Goal: Transaction & Acquisition: Purchase product/service

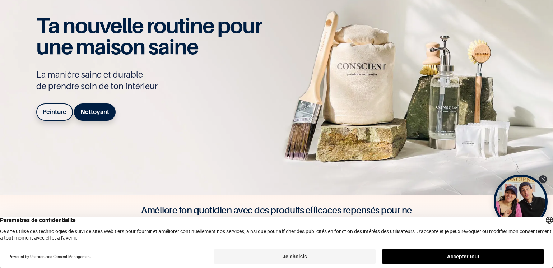
scroll to position [39, 0]
click at [51, 111] on b "Peinture" at bounding box center [55, 111] width 24 height 7
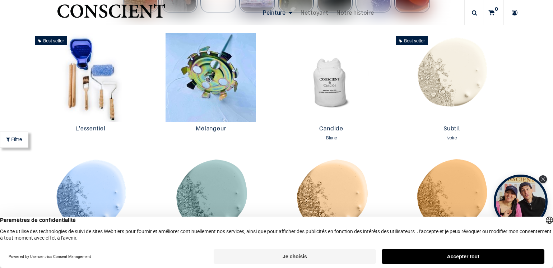
scroll to position [363, 0]
drag, startPoint x: 456, startPoint y: 84, endPoint x: 457, endPoint y: 65, distance: 19.5
click at [457, 65] on img at bounding box center [451, 77] width 117 height 89
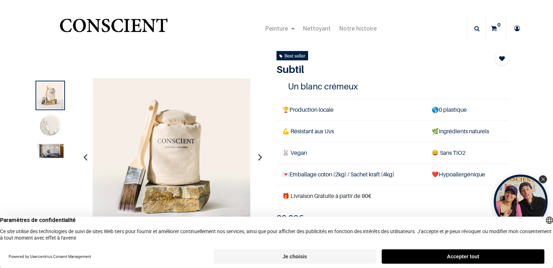
click at [457, 65] on h1 "Subtil" at bounding box center [376, 69] width 198 height 12
click at [57, 153] on img at bounding box center [50, 151] width 27 height 14
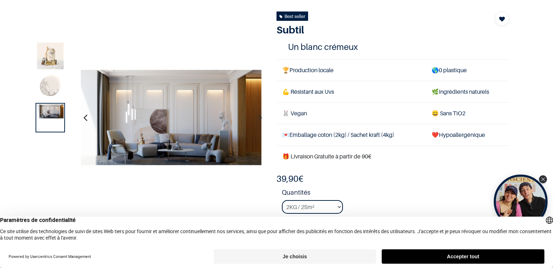
scroll to position [40, 0]
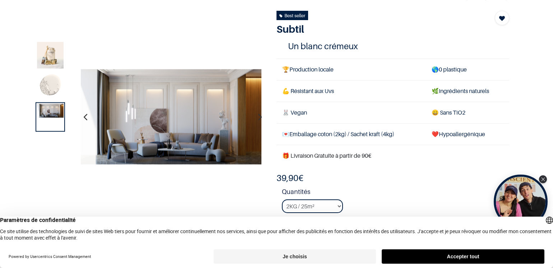
click at [53, 56] on img at bounding box center [50, 55] width 27 height 27
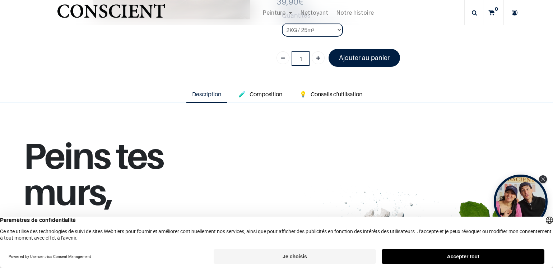
scroll to position [136, 0]
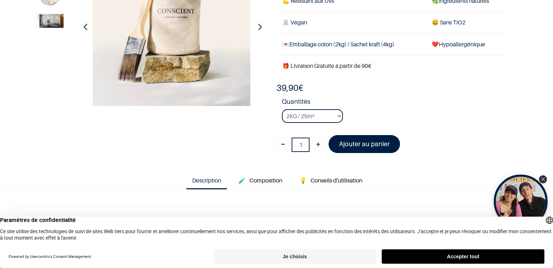
scroll to position [114, 0]
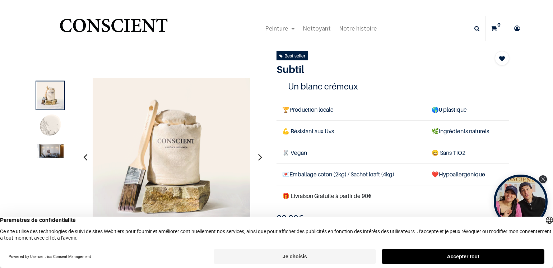
scroll to position [1, 0]
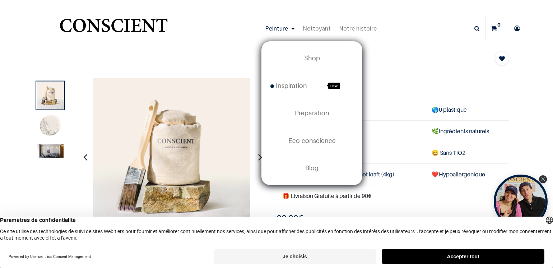
click at [274, 27] on span "Peinture" at bounding box center [276, 28] width 23 height 8
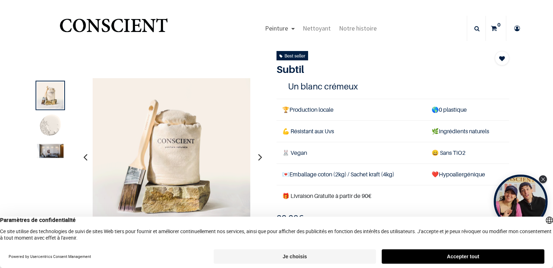
click at [292, 29] on link "Peinture" at bounding box center [280, 28] width 38 height 25
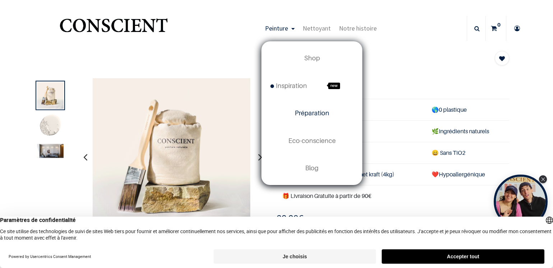
click at [305, 117] on link "Préparation" at bounding box center [312, 113] width 100 height 27
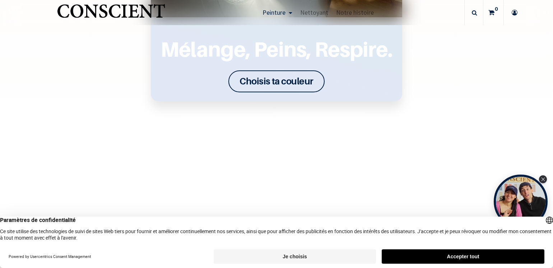
scroll to position [1058, 0]
click at [251, 84] on font "Choisis ta couleur" at bounding box center [277, 80] width 74 height 11
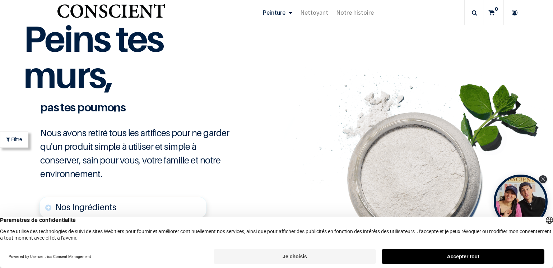
scroll to position [1643, 0]
click at [305, 12] on span "Nettoyant" at bounding box center [314, 12] width 28 height 8
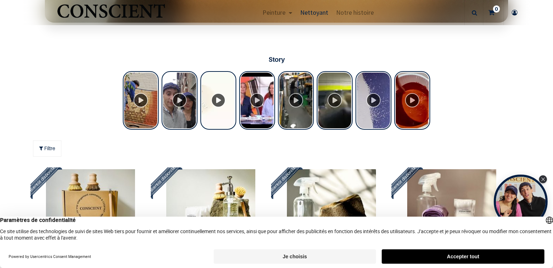
scroll to position [476, 0]
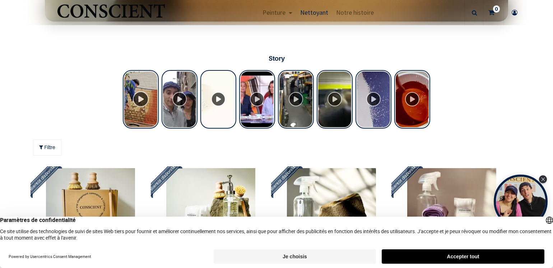
click at [137, 93] on div "Tolstoy Stories" at bounding box center [141, 99] width 36 height 59
